Goal: Task Accomplishment & Management: Manage account settings

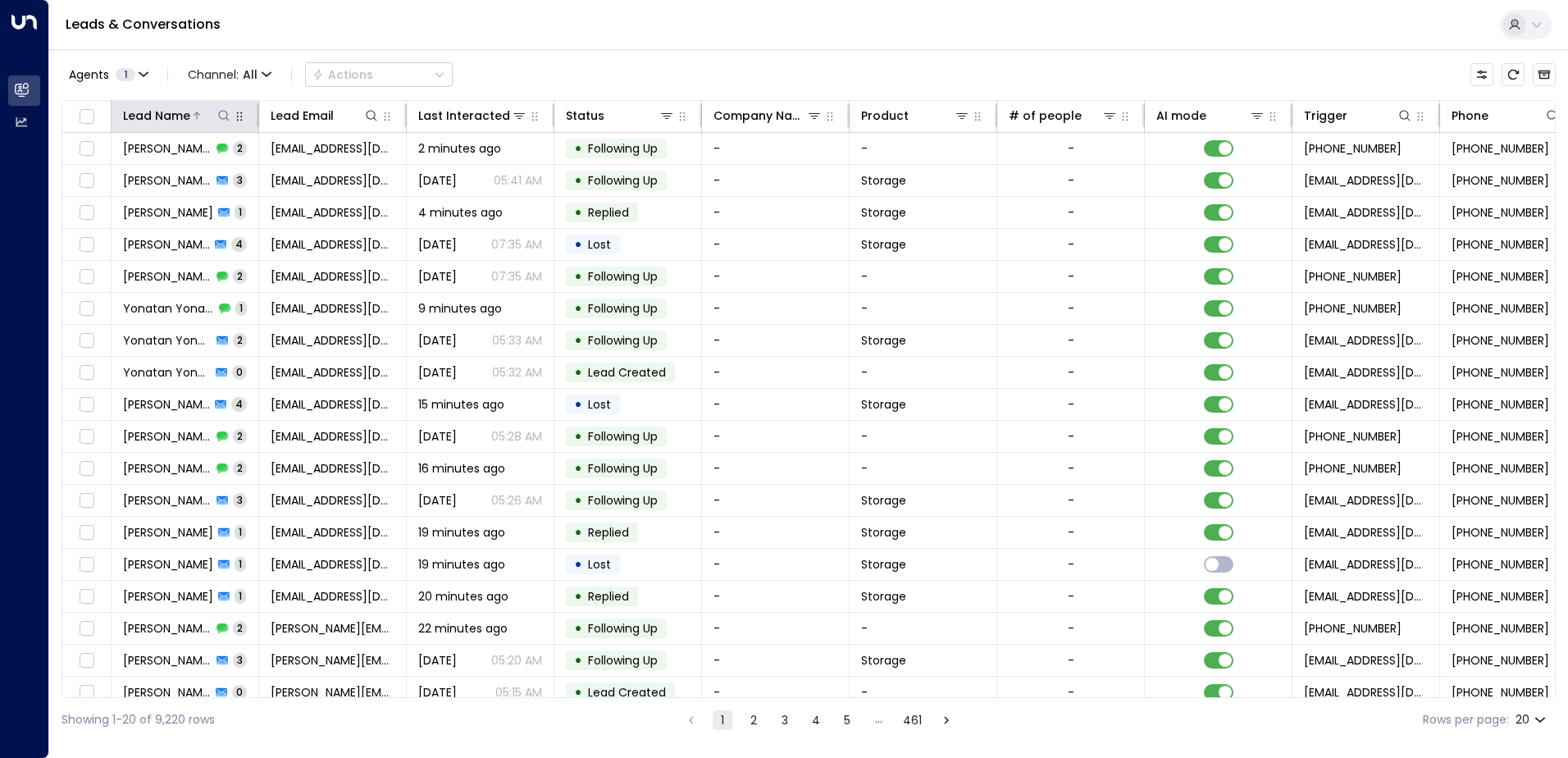
click at [222, 113] on icon at bounding box center [224, 116] width 13 height 13
type input "*****"
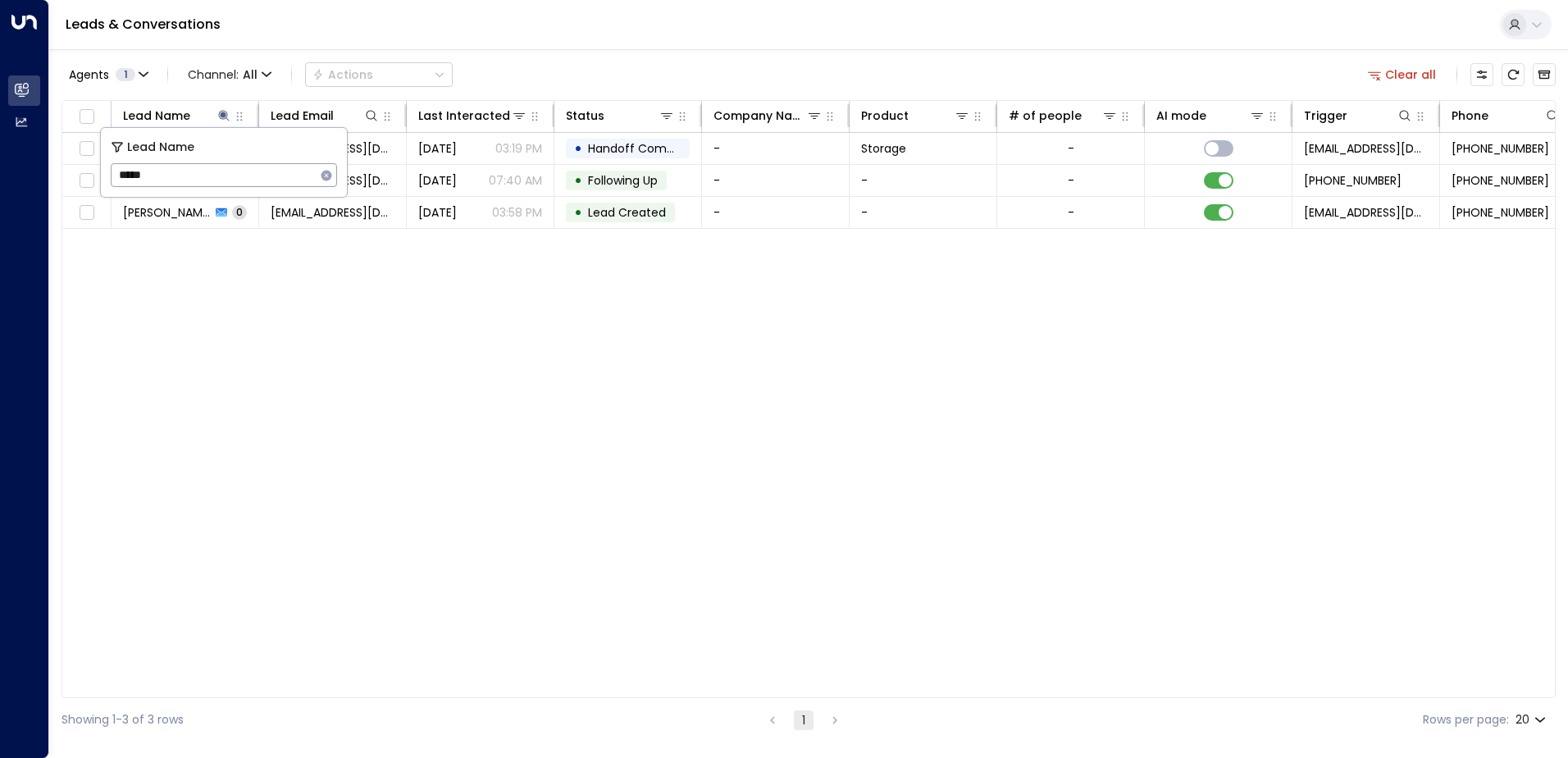
click at [466, 374] on div "Lead Name Lead Email Last Interacted Status Company Name Product # of people AI…" at bounding box center [808, 399] width 1494 height 599
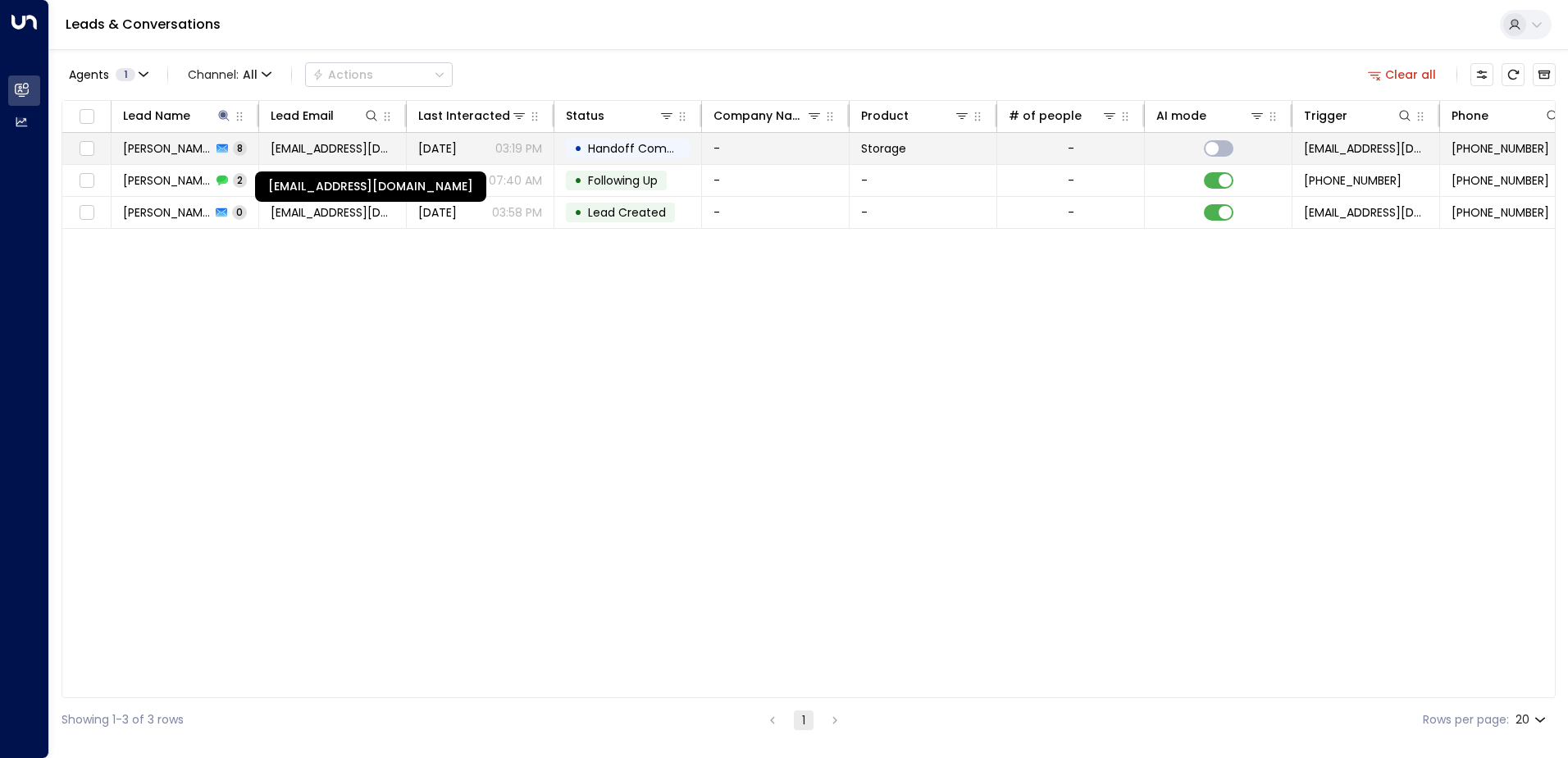
click at [371, 149] on span "[EMAIL_ADDRESS][DOMAIN_NAME]" at bounding box center [332, 148] width 124 height 16
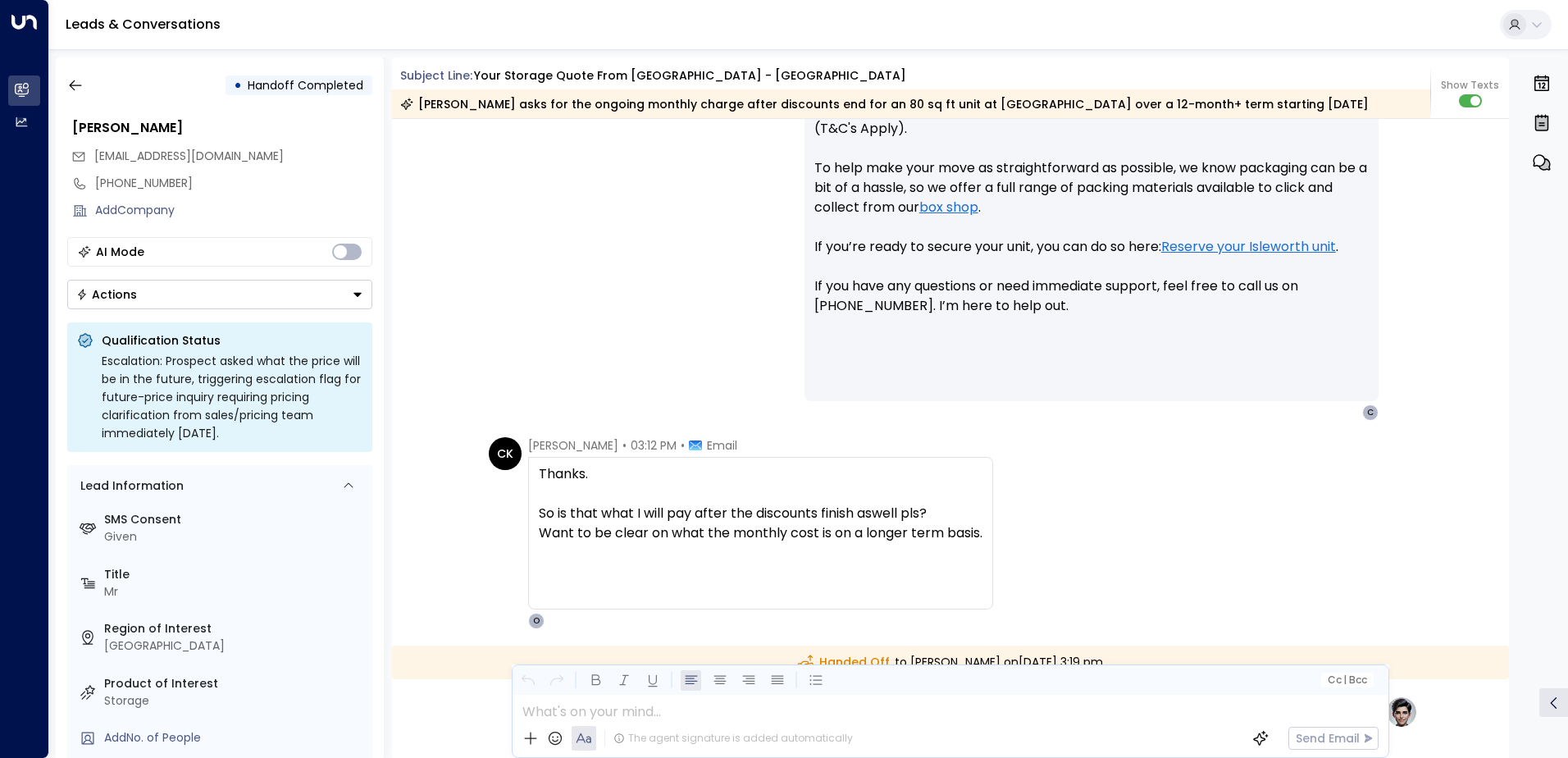
scroll to position [5552, 0]
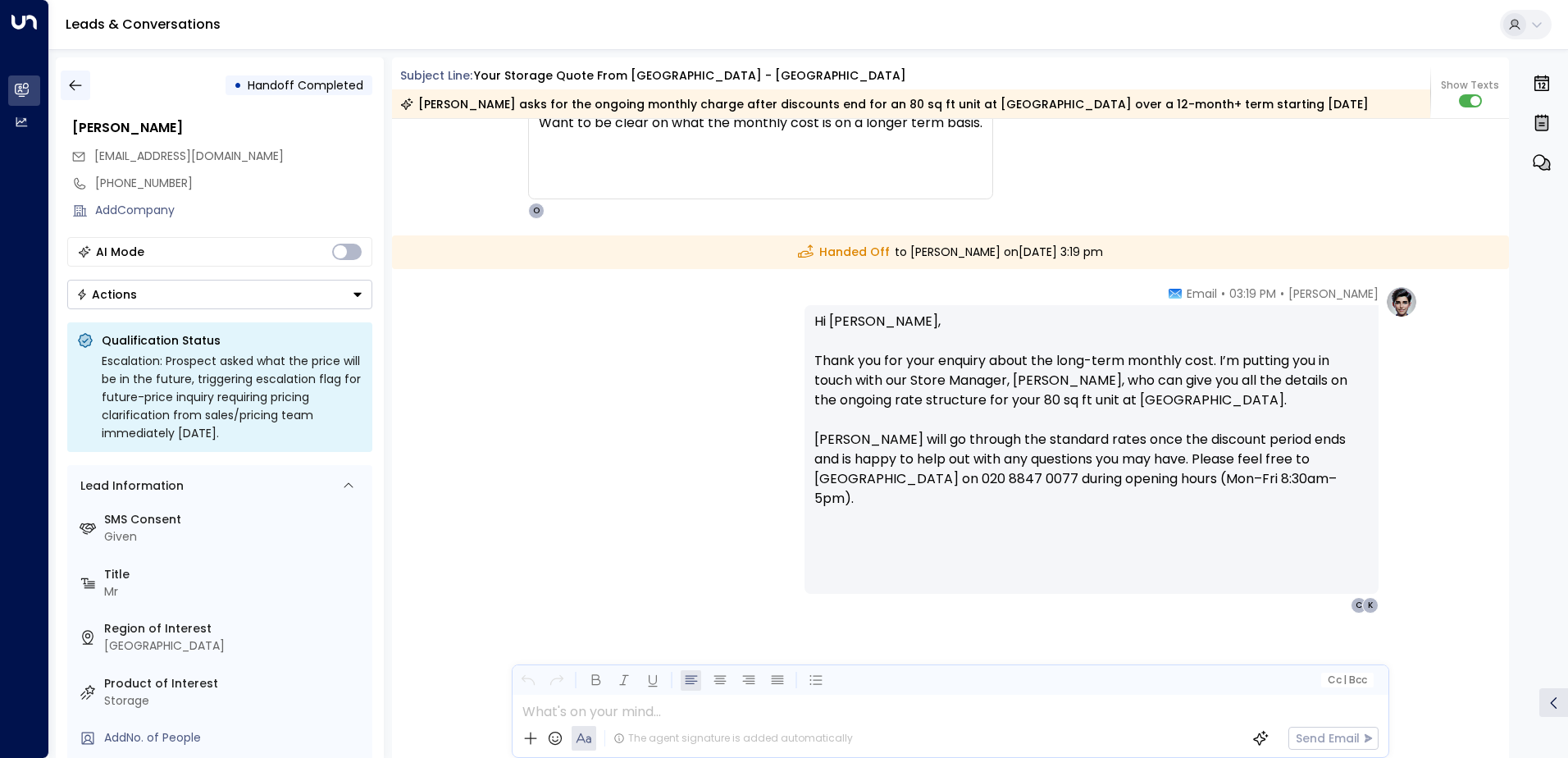
click at [83, 85] on icon "button" at bounding box center [75, 85] width 16 height 16
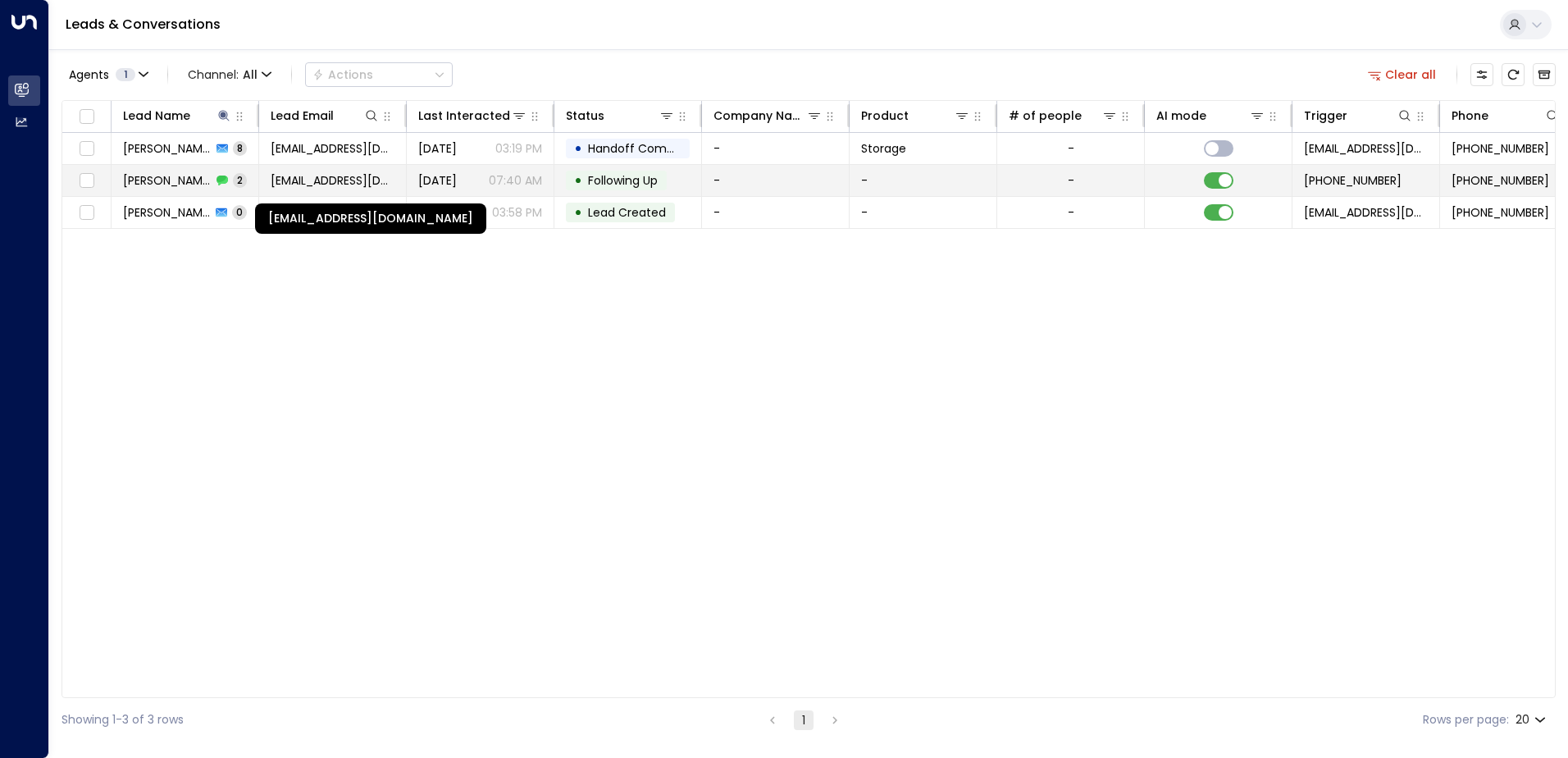
click at [312, 183] on span "[EMAIL_ADDRESS][DOMAIN_NAME]" at bounding box center [332, 180] width 124 height 16
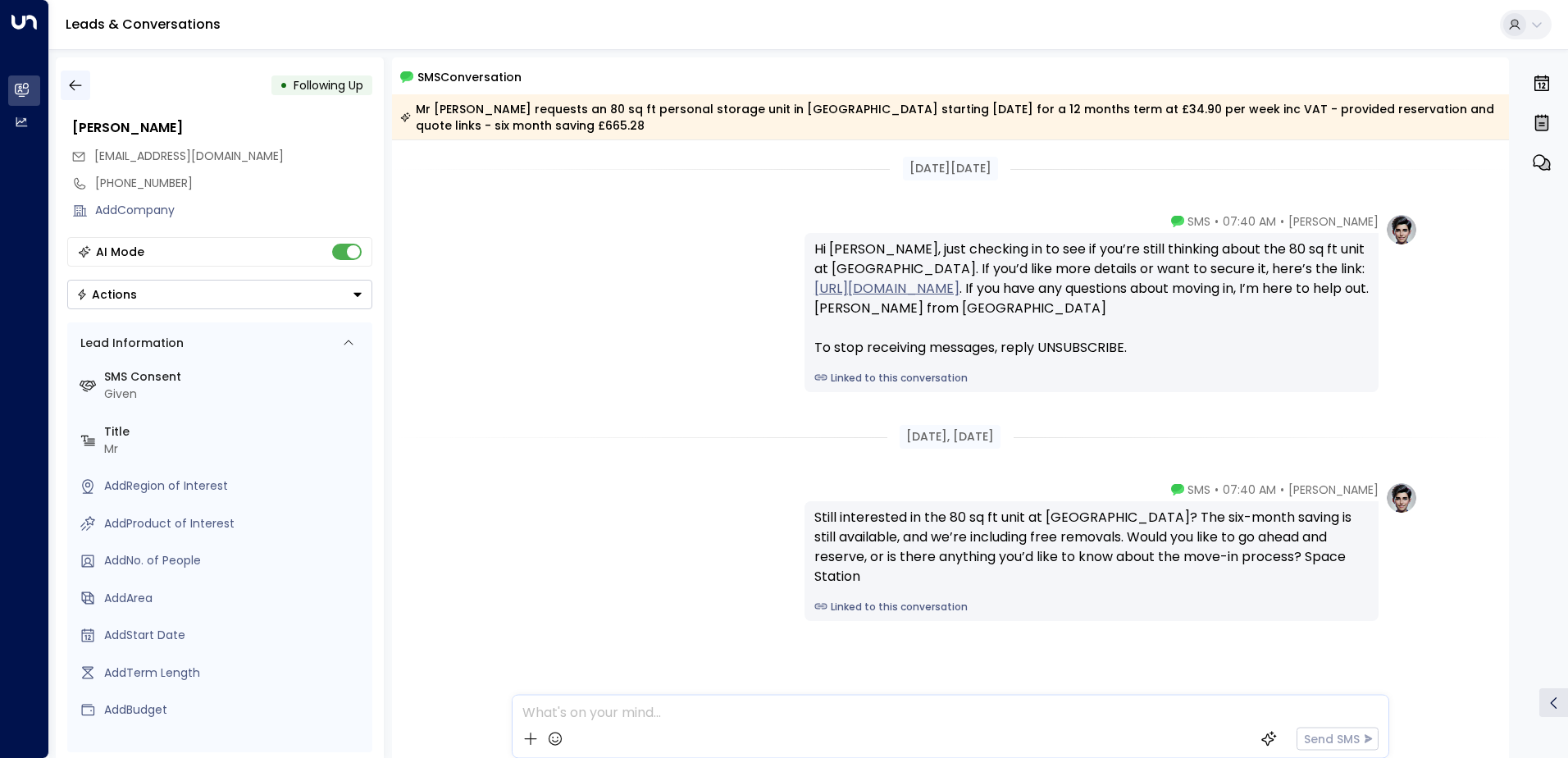
click at [84, 86] on button "button" at bounding box center [75, 85] width 30 height 30
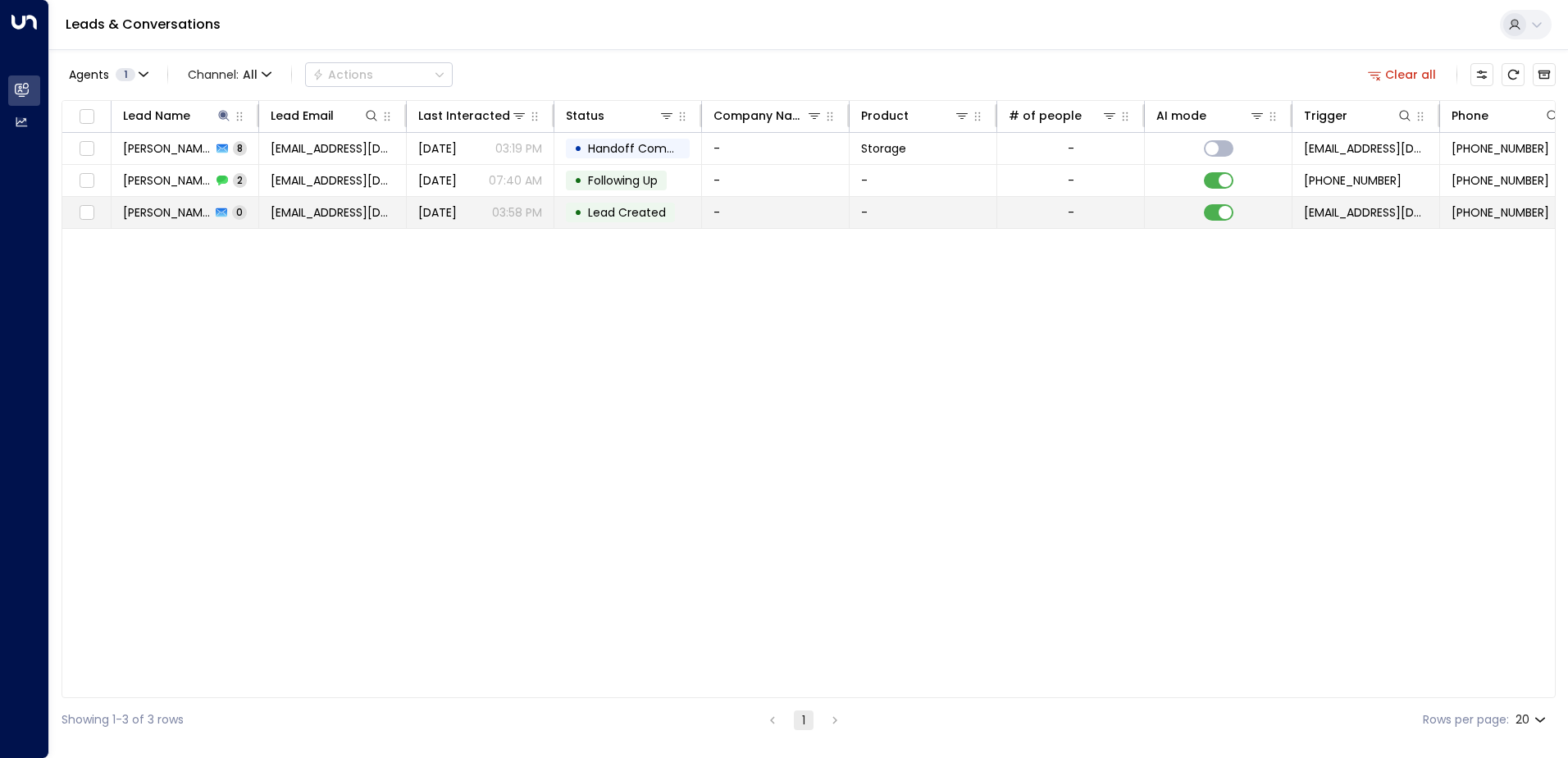
click at [353, 224] on td "[EMAIL_ADDRESS][DOMAIN_NAME]" at bounding box center [333, 212] width 148 height 31
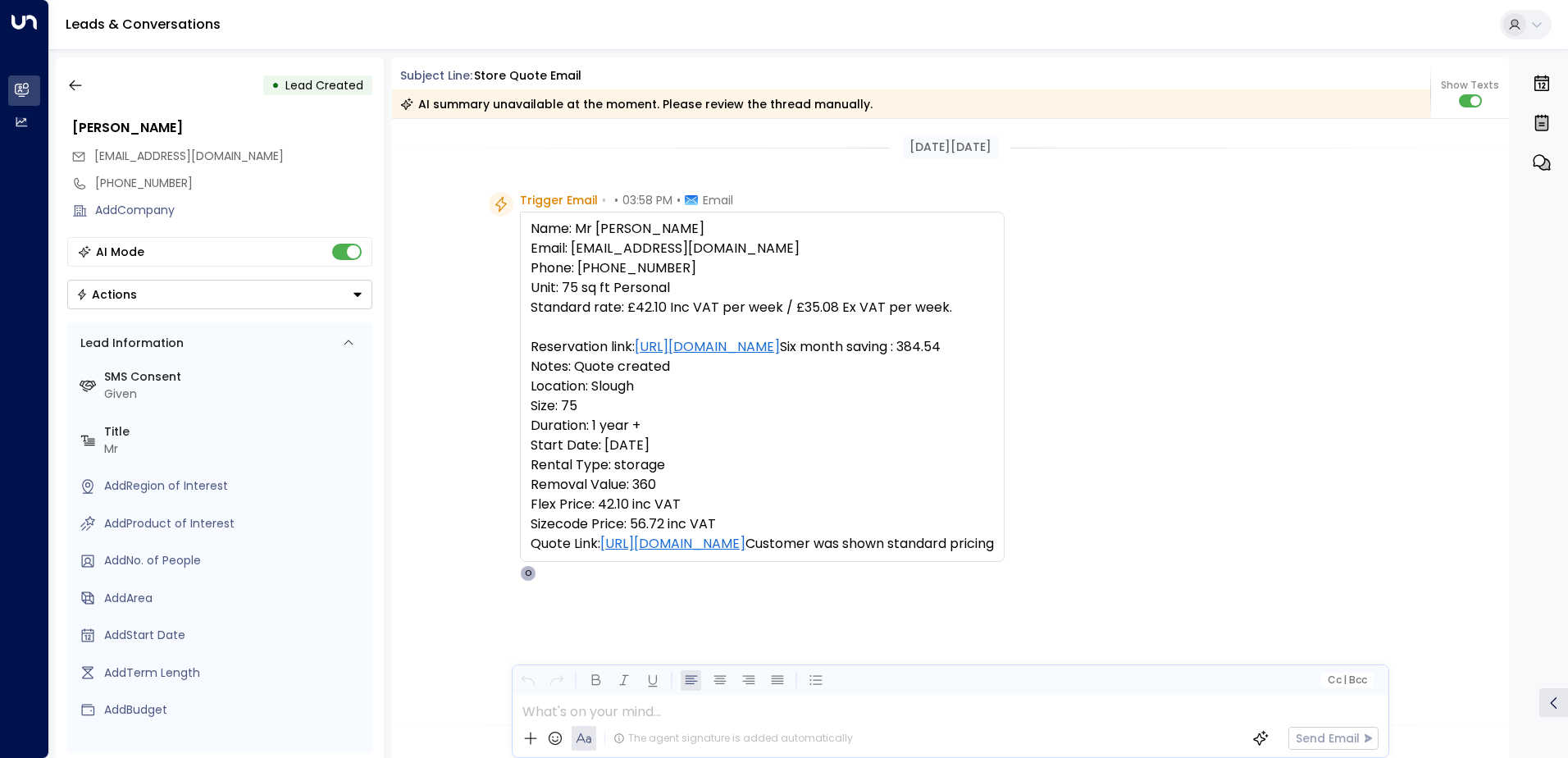
scroll to position [246, 0]
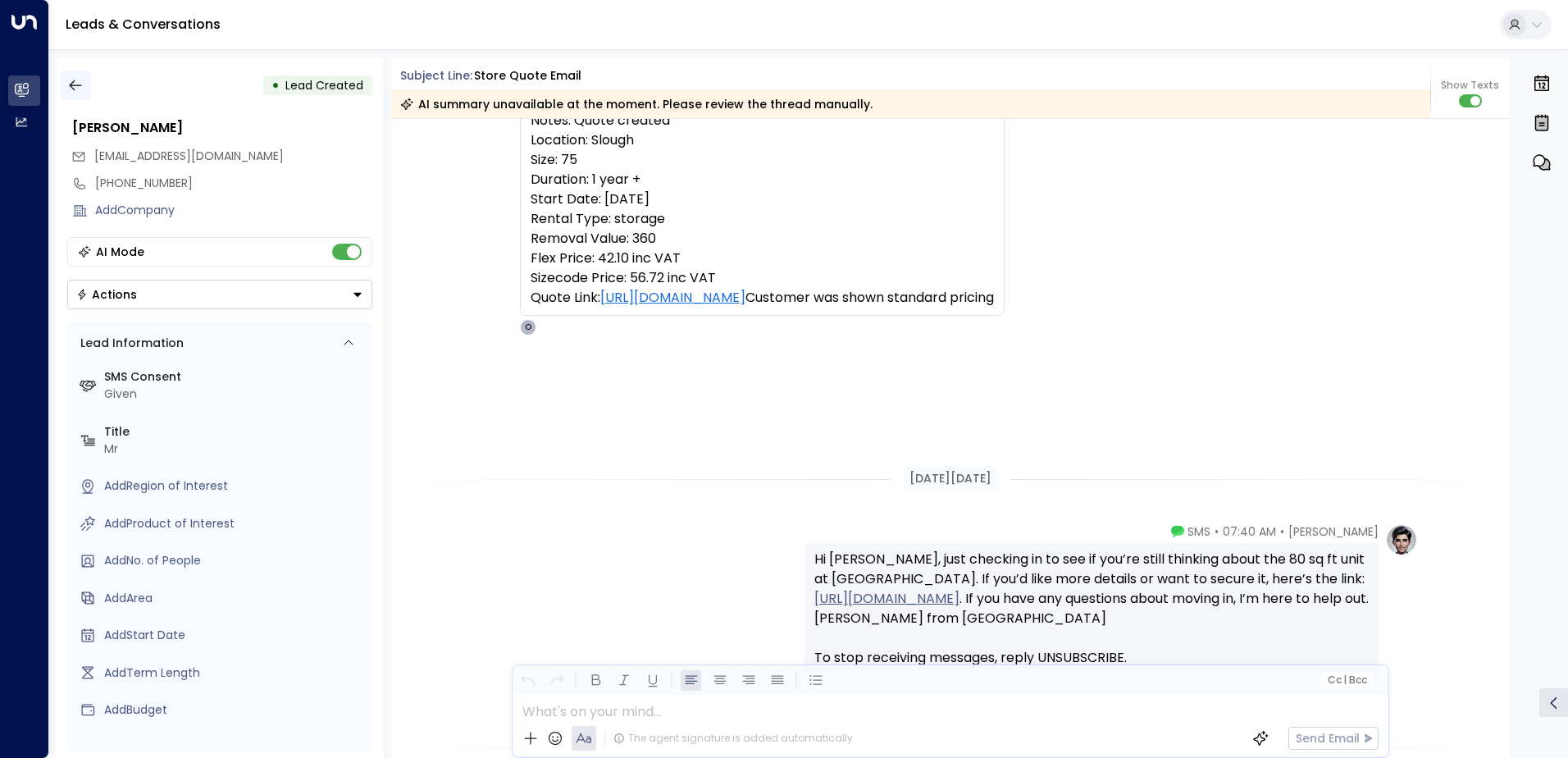
click at [76, 76] on button "button" at bounding box center [75, 85] width 30 height 30
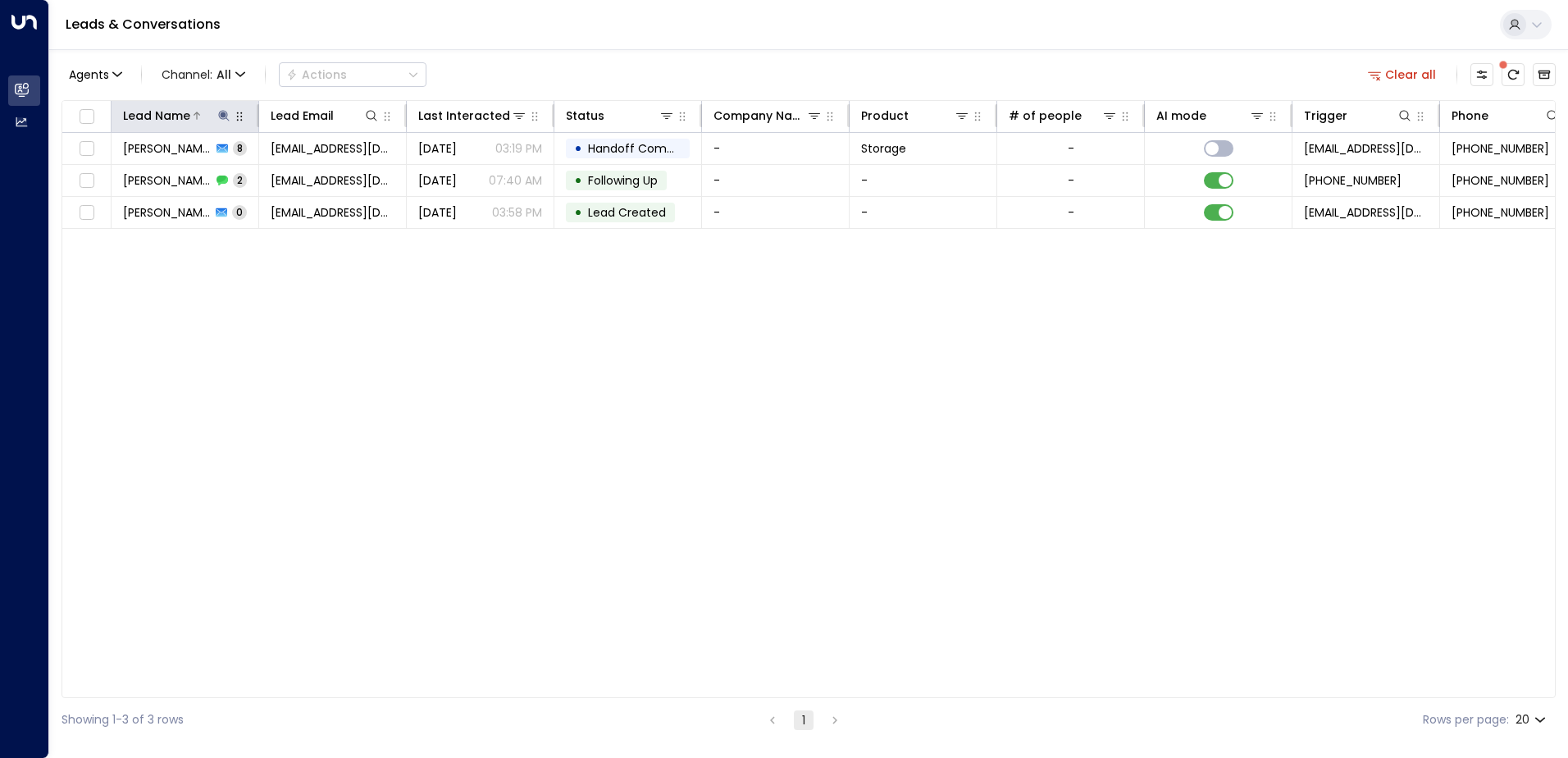
click at [222, 116] on icon at bounding box center [223, 114] width 11 height 11
drag, startPoint x: 166, startPoint y: 175, endPoint x: 104, endPoint y: 171, distance: 62.1
click at [104, 171] on div "Lead Name ***** ​" at bounding box center [224, 162] width 246 height 69
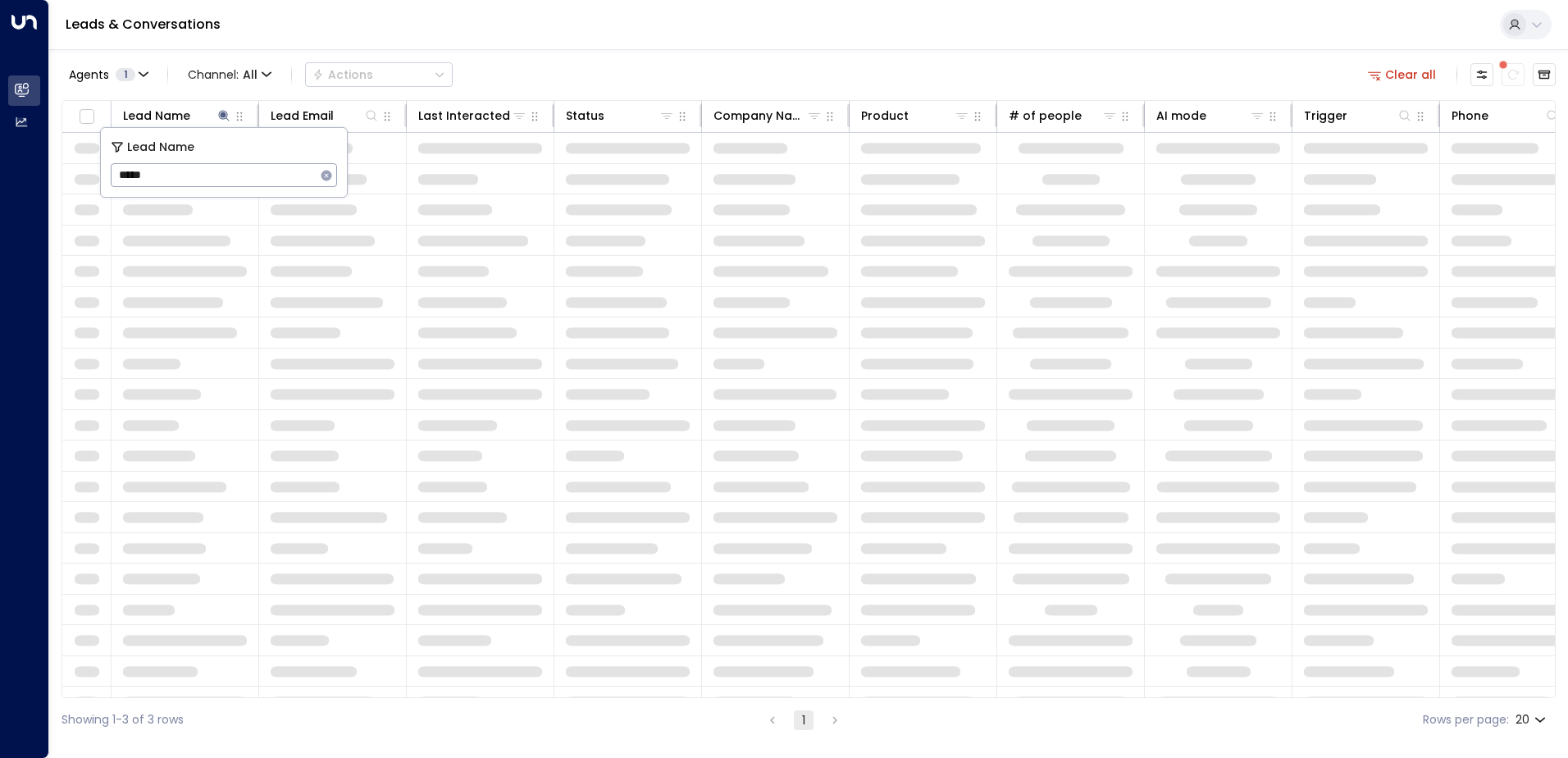
type input "******"
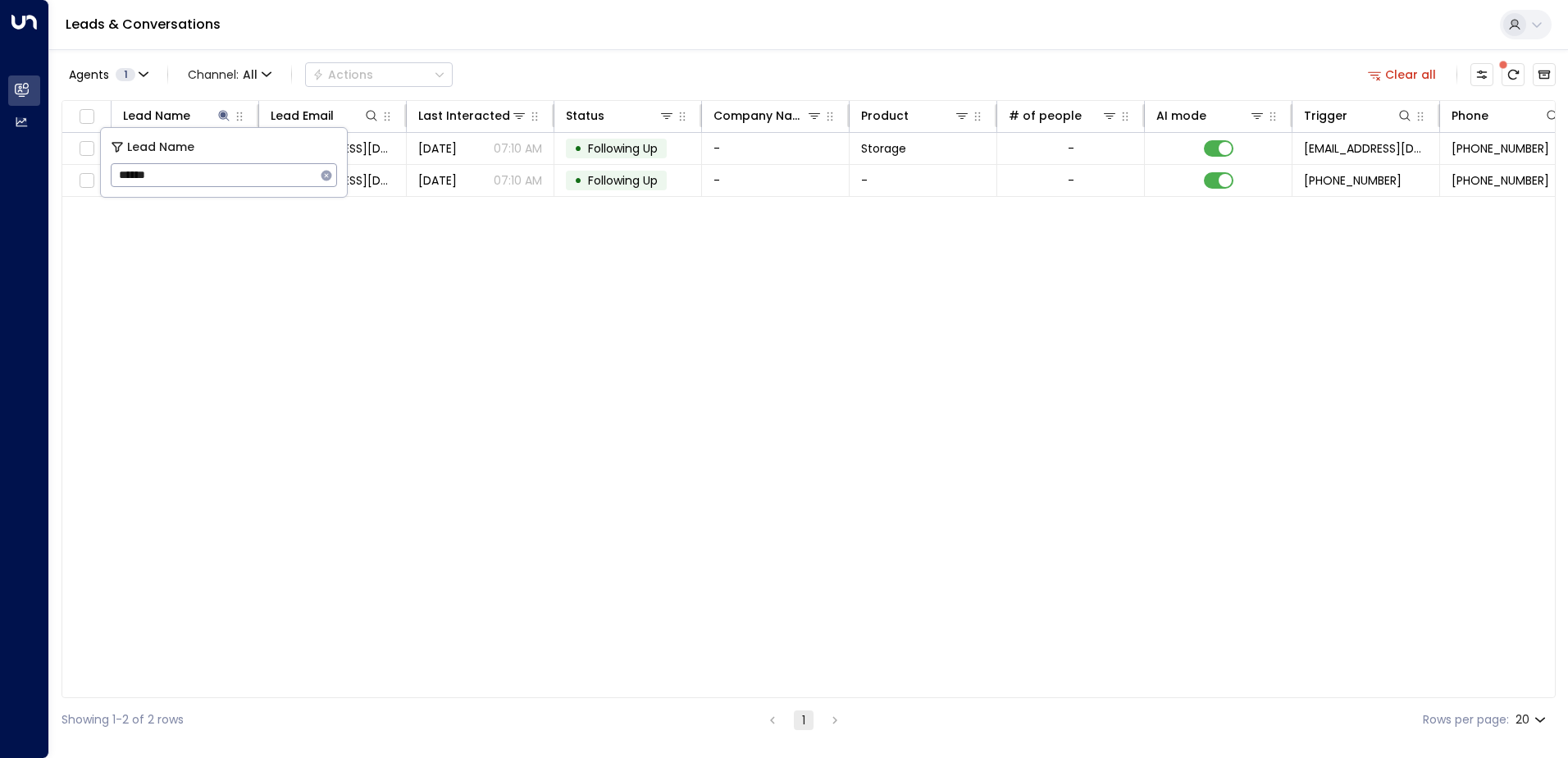
click at [409, 273] on div "Lead Name Lead Email Last Interacted Status Company Name Product # of people AI…" at bounding box center [808, 399] width 1494 height 599
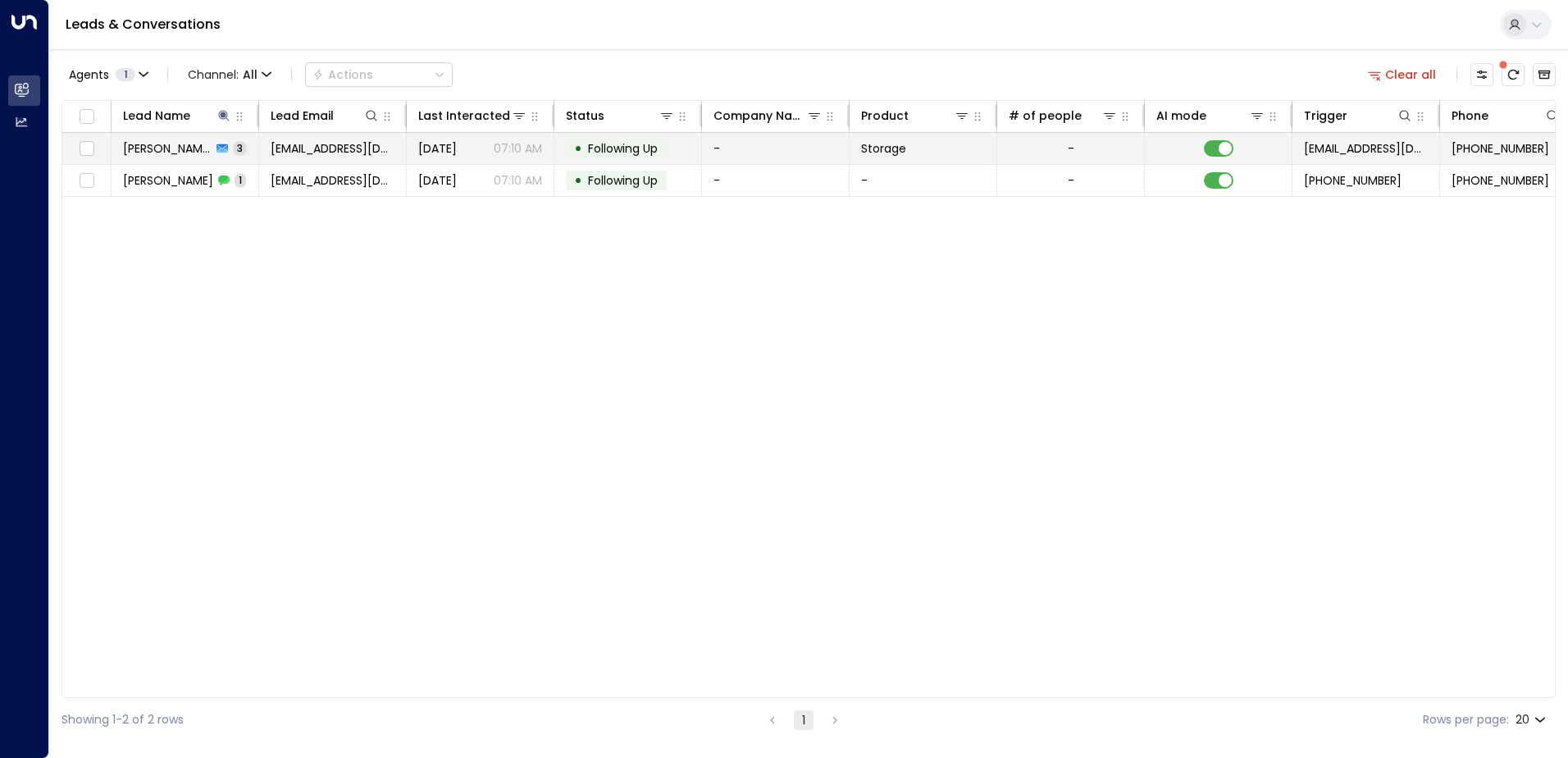
click at [262, 147] on td "[EMAIL_ADDRESS][DOMAIN_NAME]" at bounding box center [333, 148] width 148 height 31
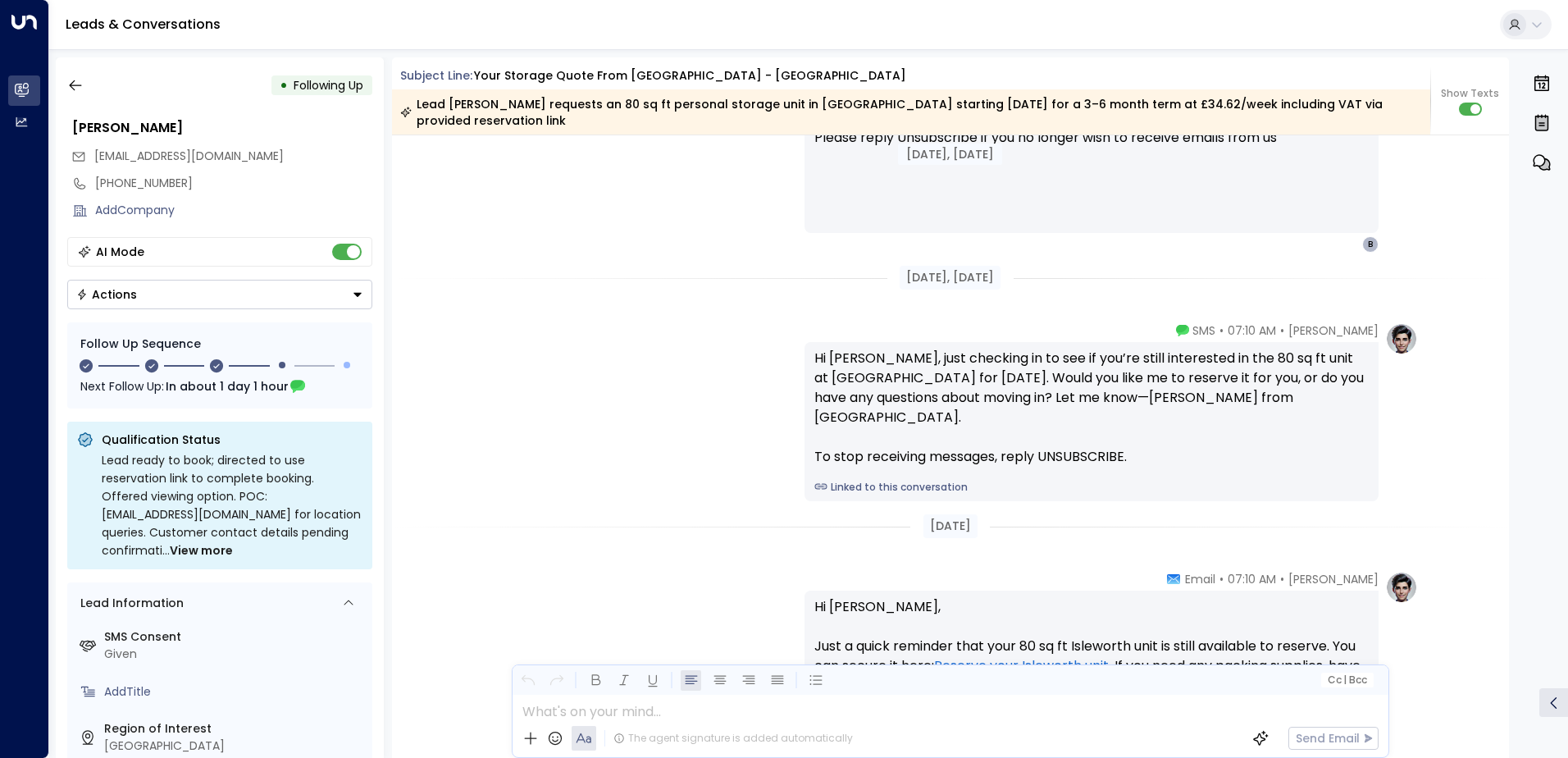
scroll to position [2004, 0]
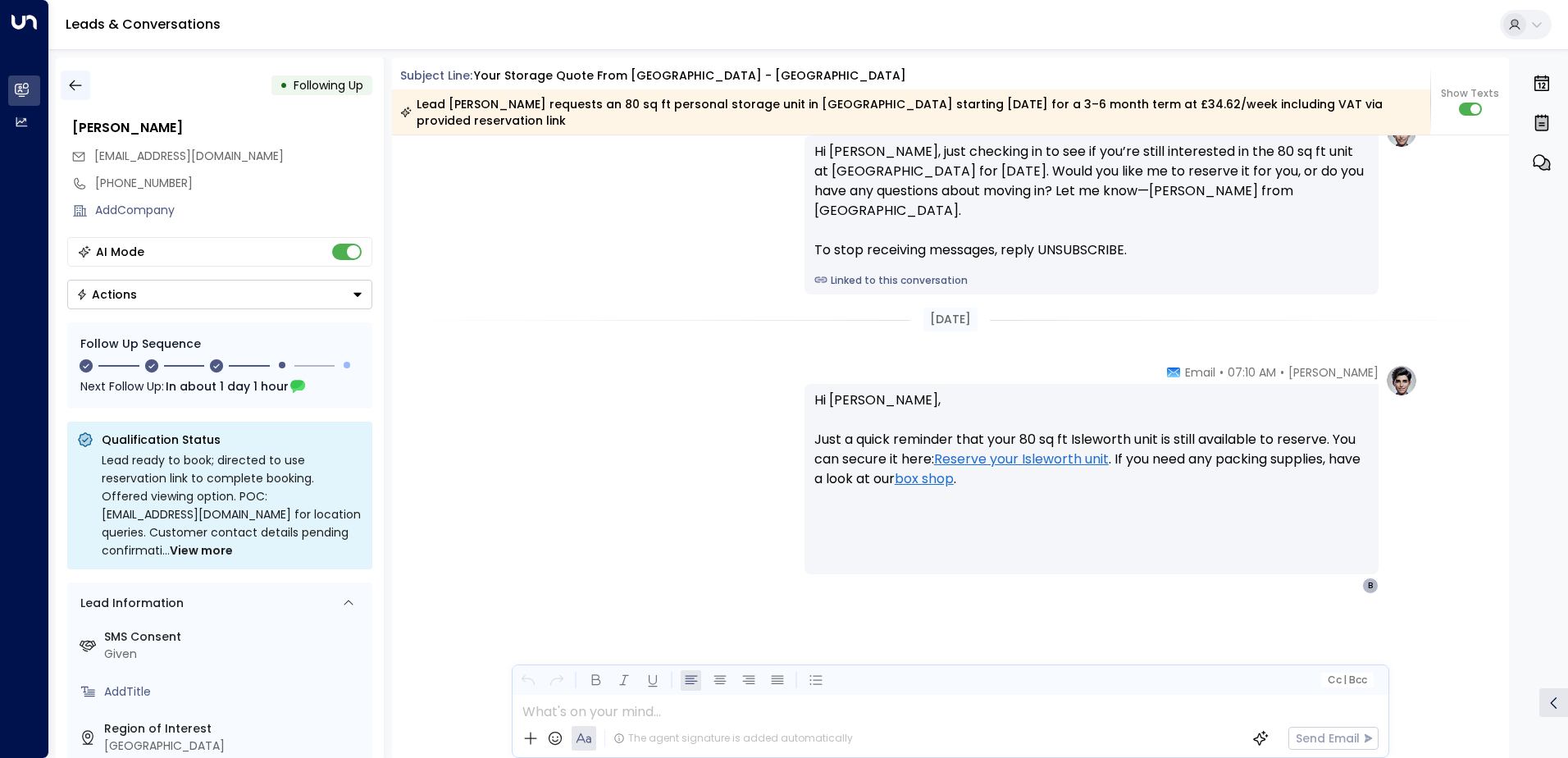
click at [78, 80] on icon "button" at bounding box center [75, 85] width 16 height 16
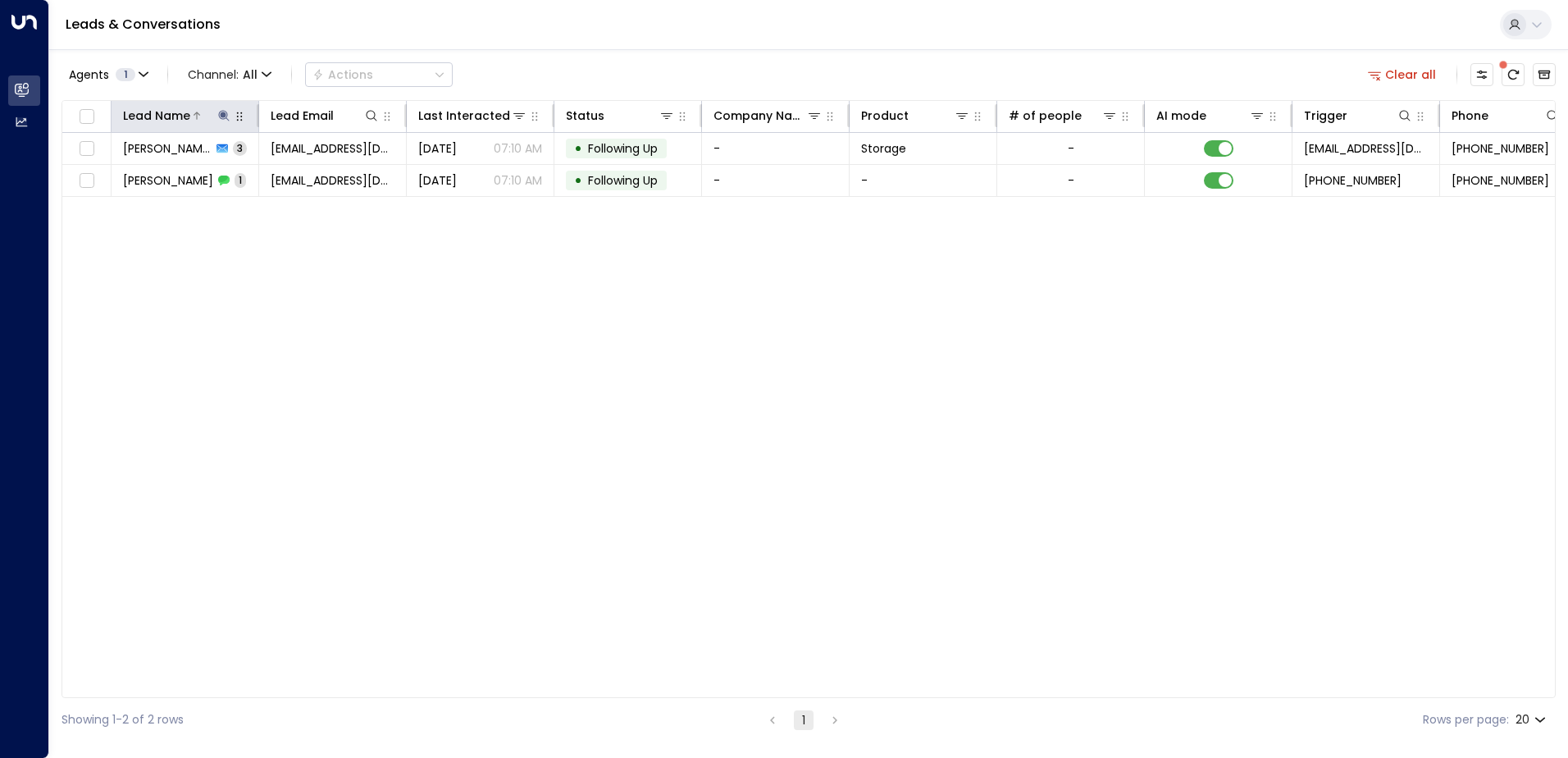
click at [220, 113] on icon at bounding box center [224, 116] width 13 height 13
drag, startPoint x: 172, startPoint y: 166, endPoint x: 121, endPoint y: 178, distance: 52.4
click at [121, 178] on input "******" at bounding box center [213, 176] width 205 height 31
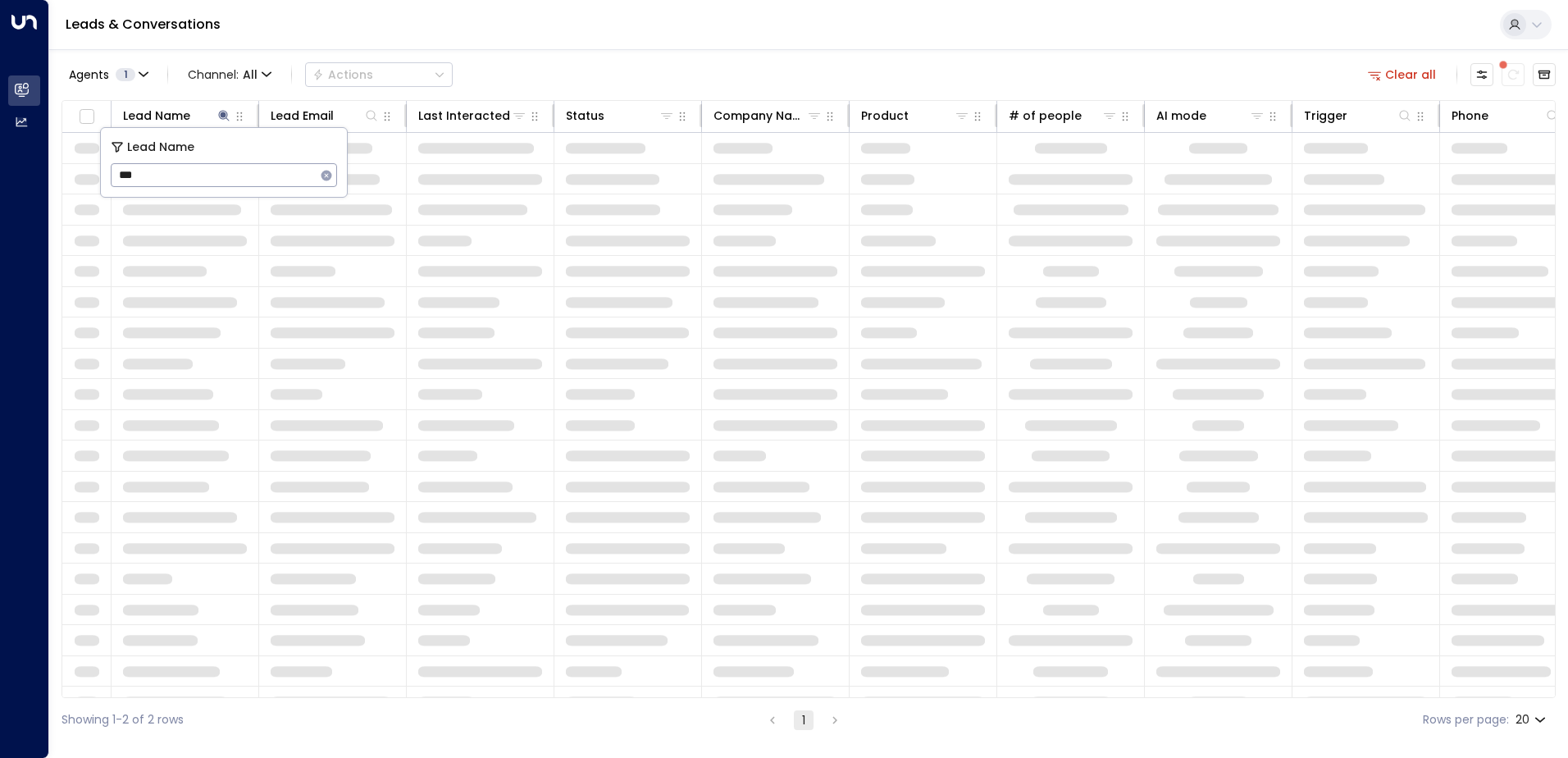
type input "****"
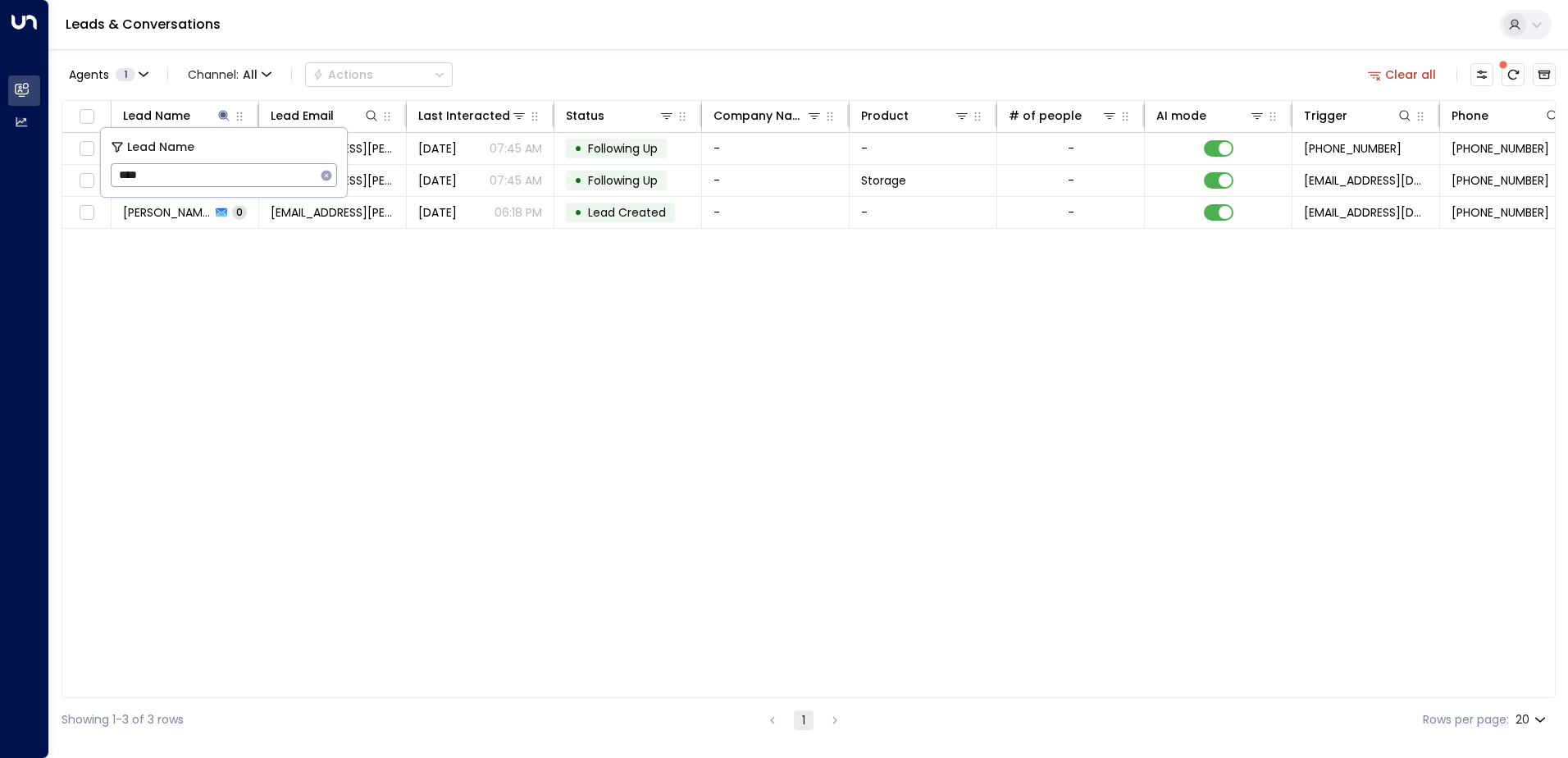
click at [316, 375] on div "Lead Name Lead Email Last Interacted Status Company Name Product # of people AI…" at bounding box center [808, 399] width 1494 height 599
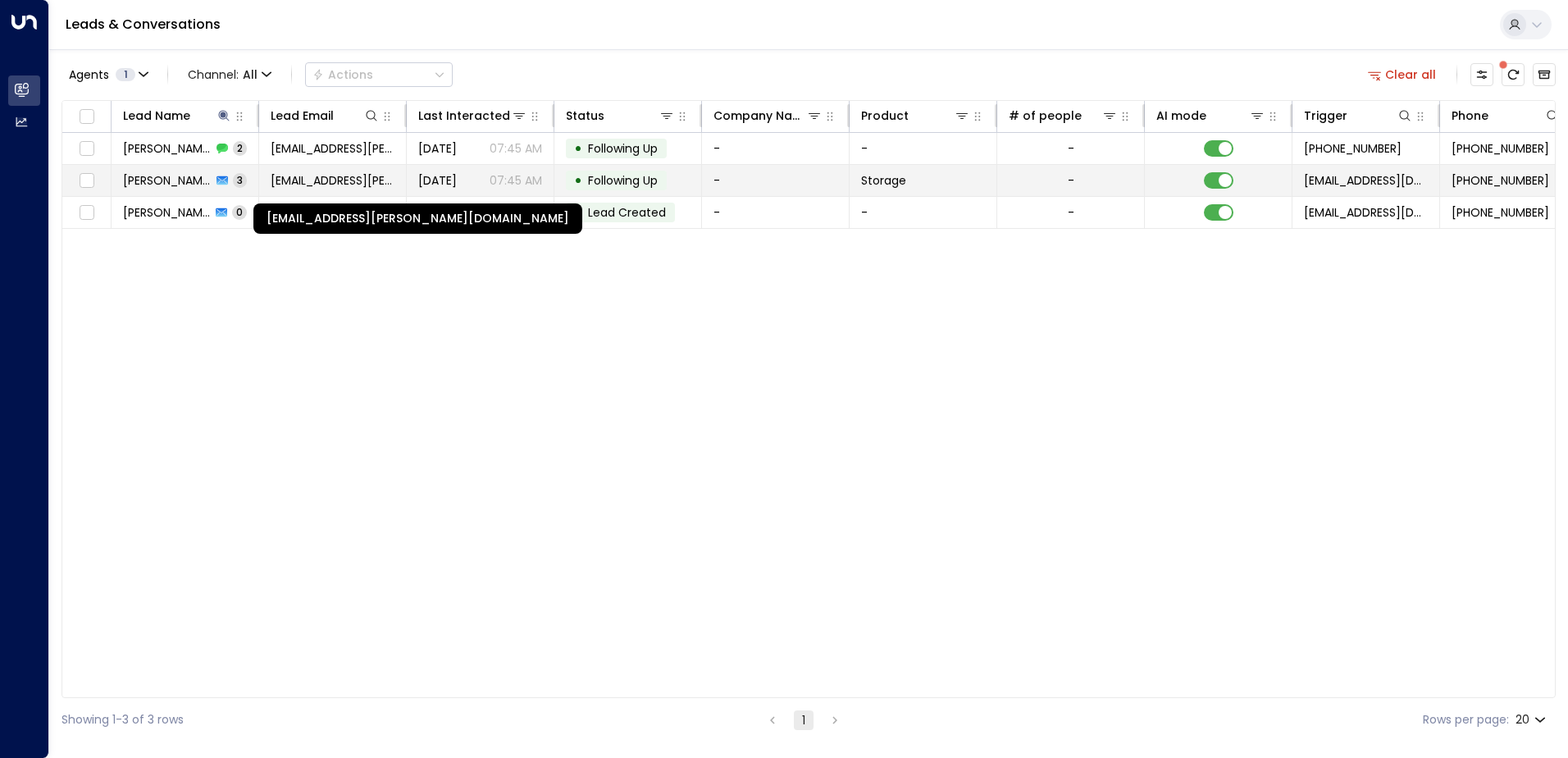
click at [324, 183] on span "[EMAIL_ADDRESS][PERSON_NAME][DOMAIN_NAME]" at bounding box center [332, 180] width 124 height 16
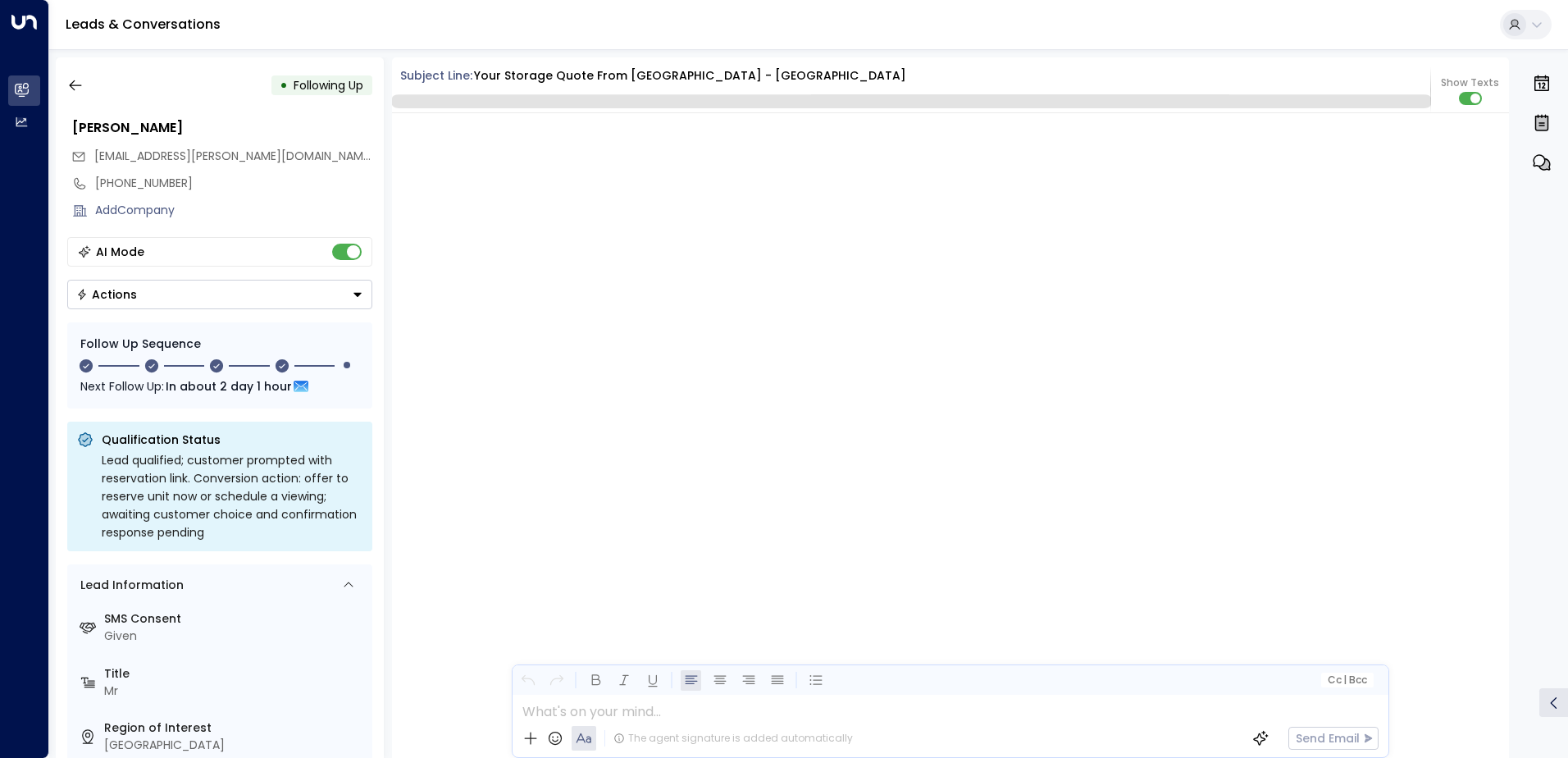
scroll to position [1837, 0]
